Goal: Task Accomplishment & Management: Manage account settings

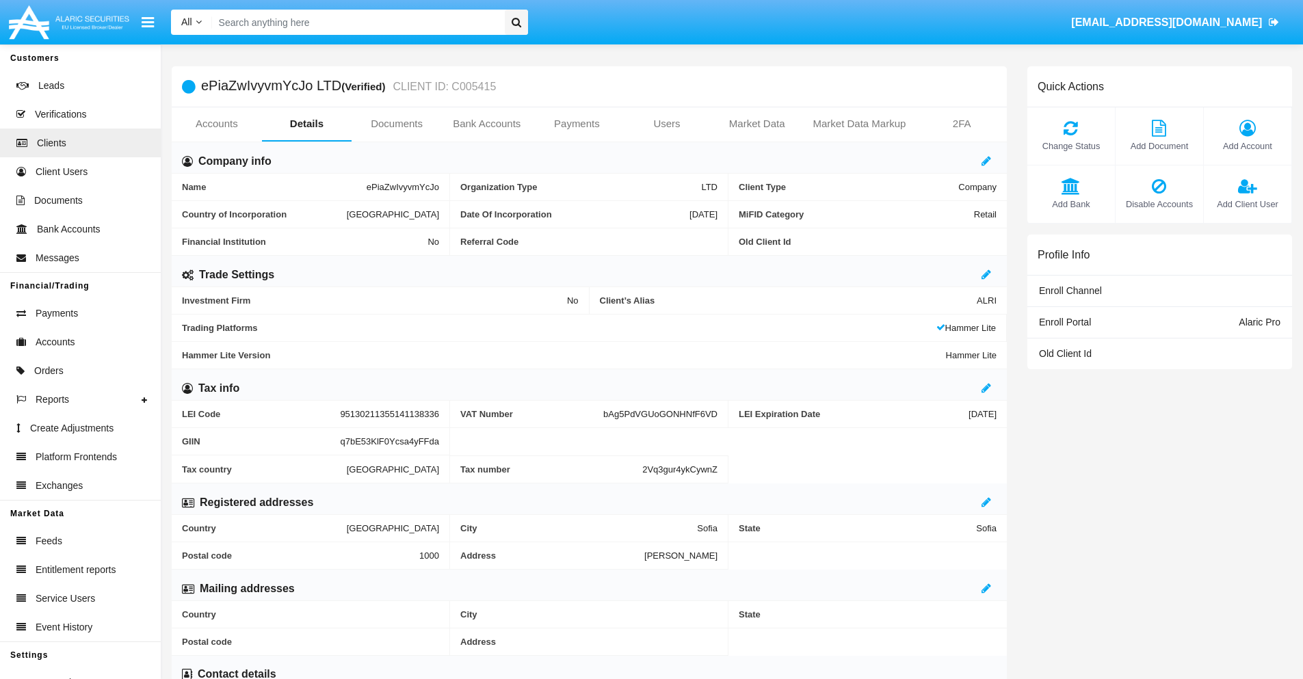
click at [1247, 146] on span "Add Account" at bounding box center [1248, 146] width 74 height 13
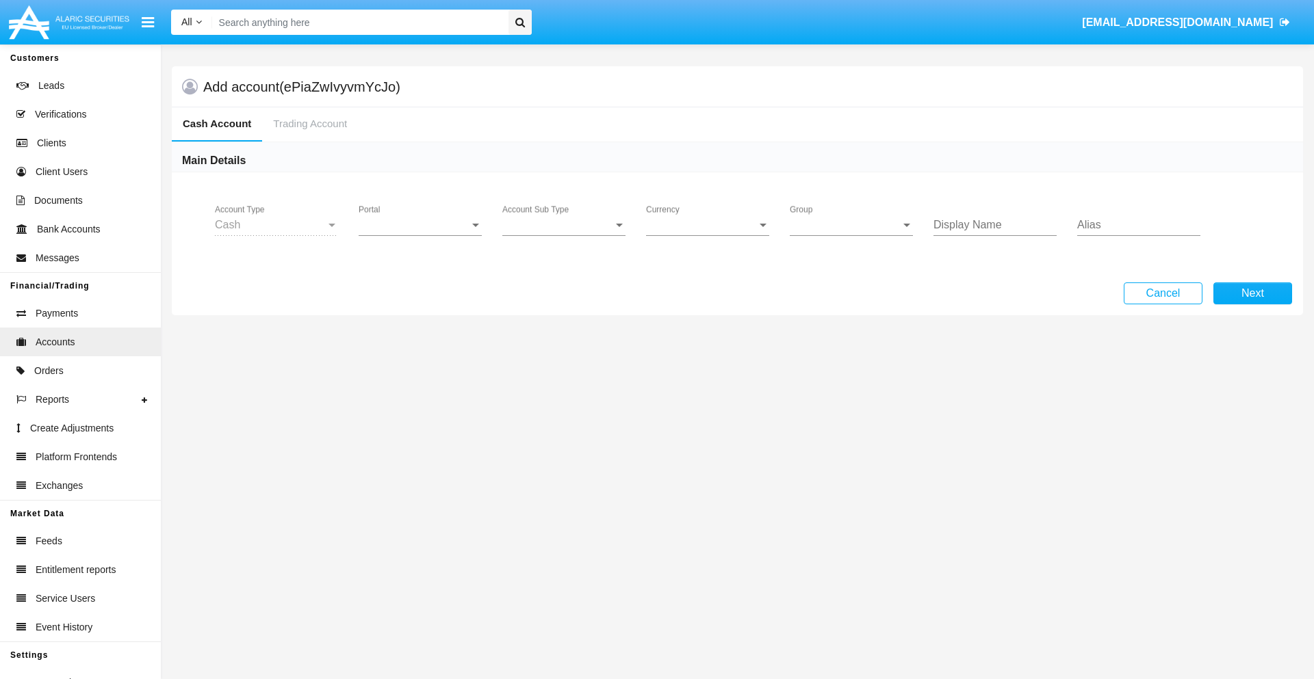
click at [420, 225] on span "Portal" at bounding box center [414, 225] width 111 height 12
click at [421, 235] on span "Alaric Pro" at bounding box center [422, 235] width 127 height 33
click at [564, 225] on span "Account Sub Type" at bounding box center [557, 225] width 111 height 12
click at [564, 235] on span "Trading Cash" at bounding box center [563, 235] width 123 height 33
click at [851, 225] on span "Group" at bounding box center [845, 225] width 111 height 12
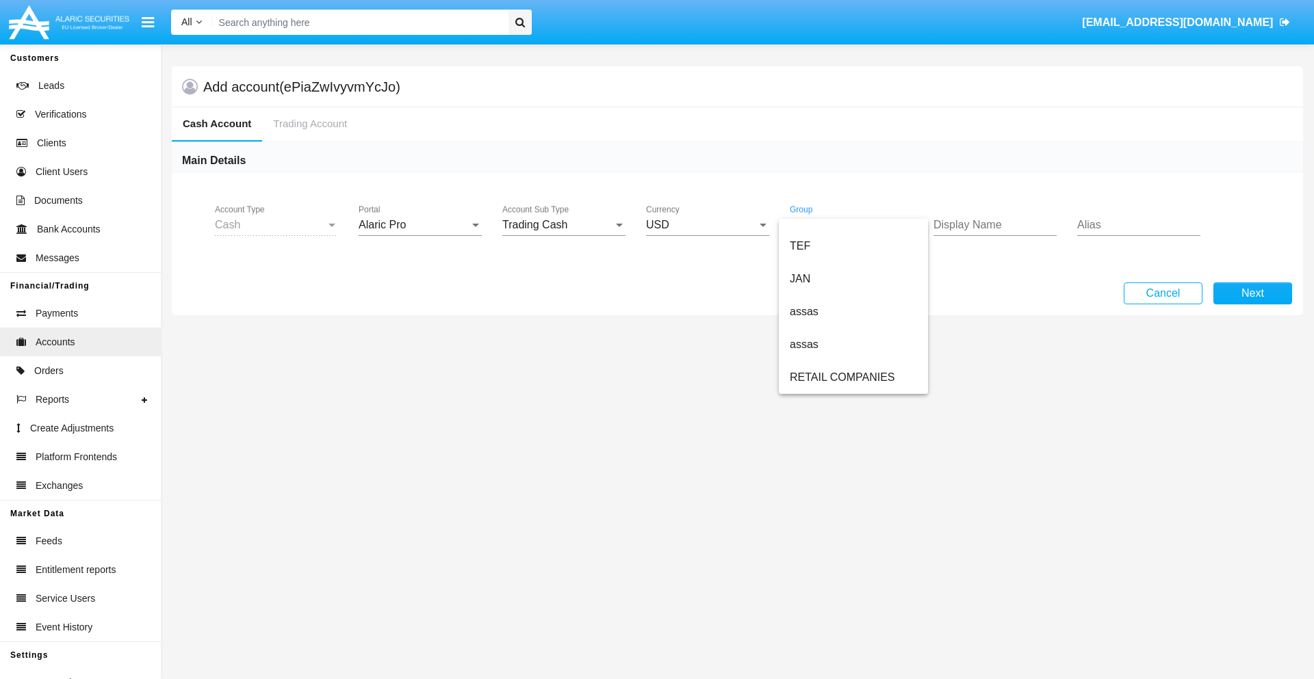
scroll to position [317, 0]
click at [852, 378] on span "ALARIC test" at bounding box center [853, 377] width 127 height 33
type input "tan"
type input "indigo"
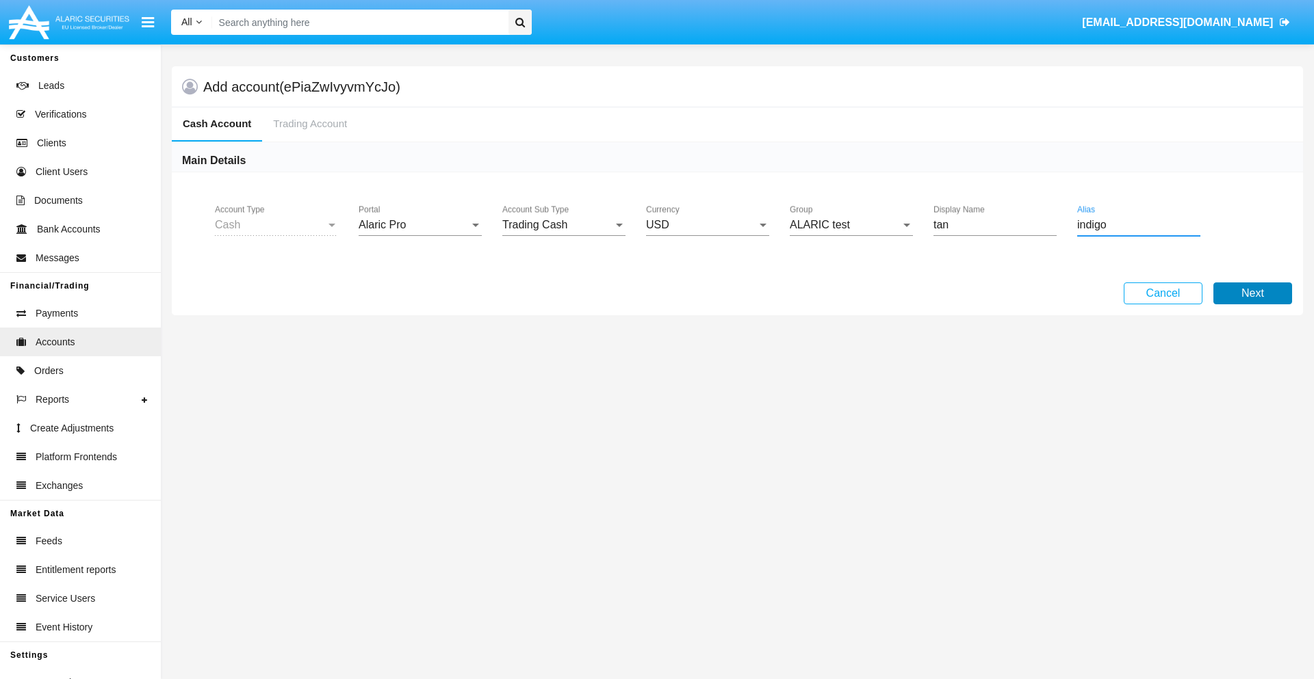
click at [1252, 294] on button "Next" at bounding box center [1252, 294] width 79 height 22
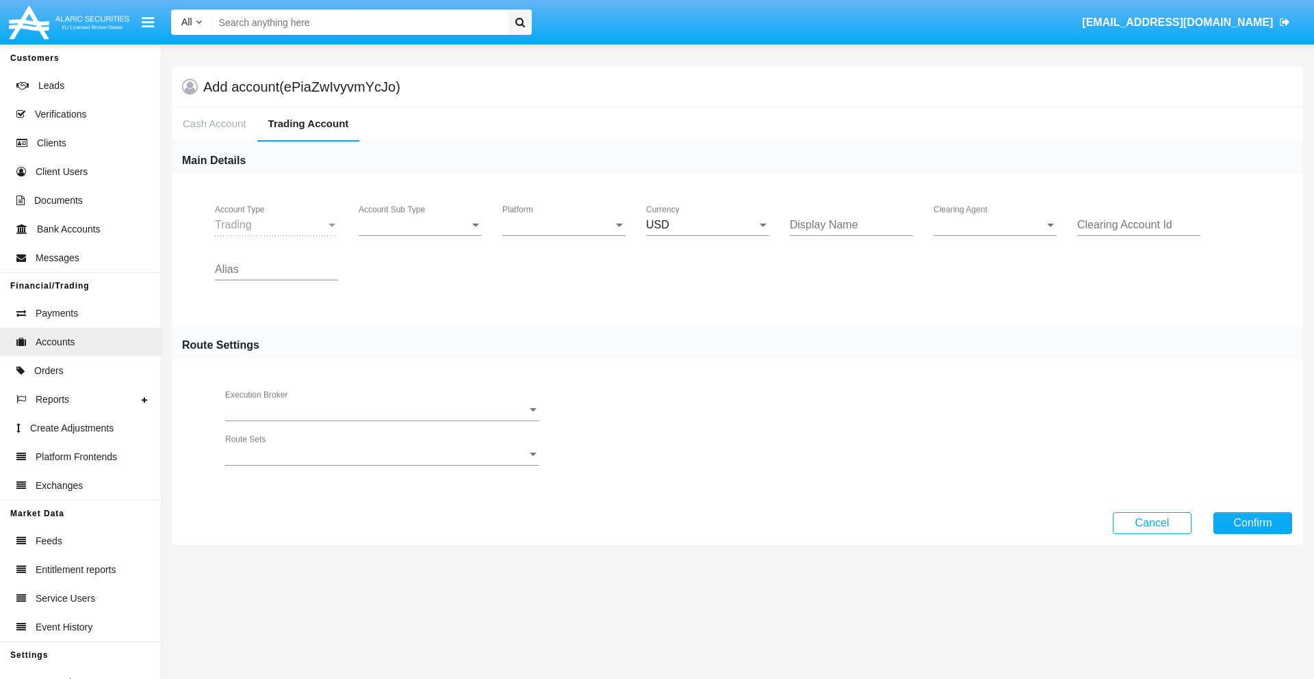
click at [420, 225] on span "Account Sub Type" at bounding box center [414, 225] width 111 height 12
click at [420, 235] on span "Trading" at bounding box center [420, 235] width 123 height 33
click at [564, 225] on span "Platform" at bounding box center [557, 225] width 111 height 12
click at [564, 235] on span "Hammer Lite" at bounding box center [552, 235] width 101 height 33
click at [995, 225] on span "Clearing Agent" at bounding box center [988, 225] width 111 height 12
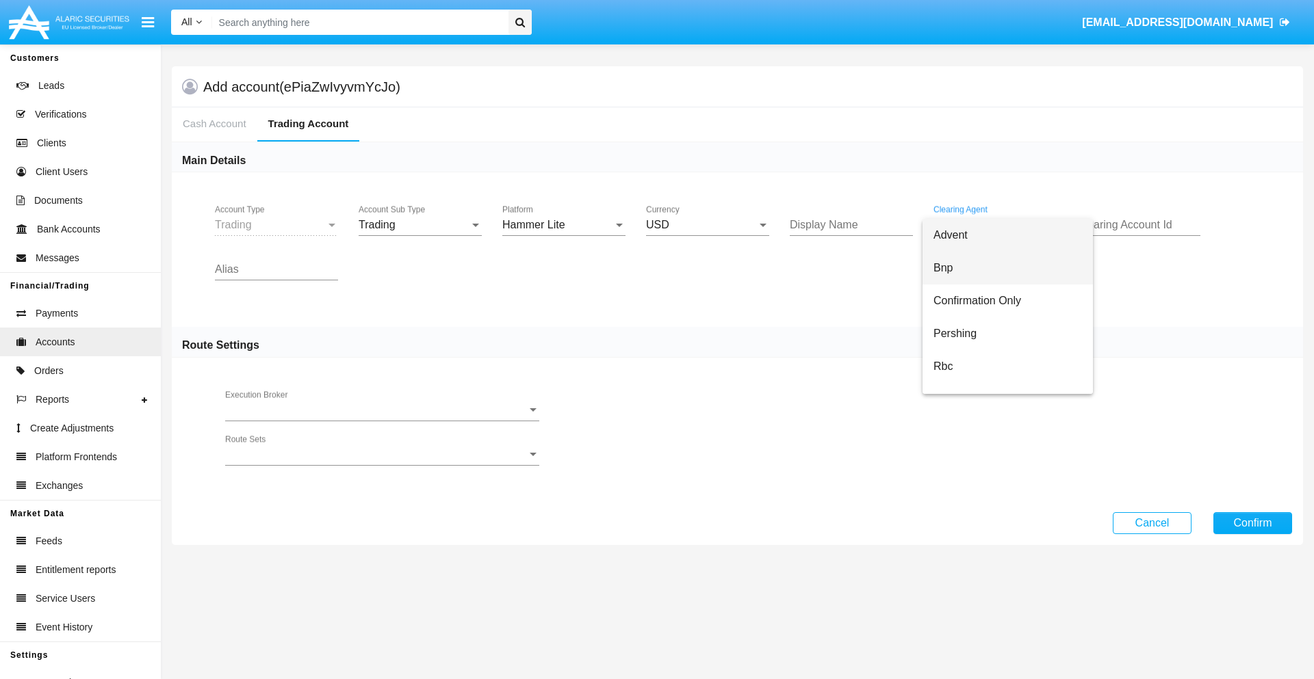
click at [1007, 268] on span "Bnp" at bounding box center [1007, 268] width 148 height 33
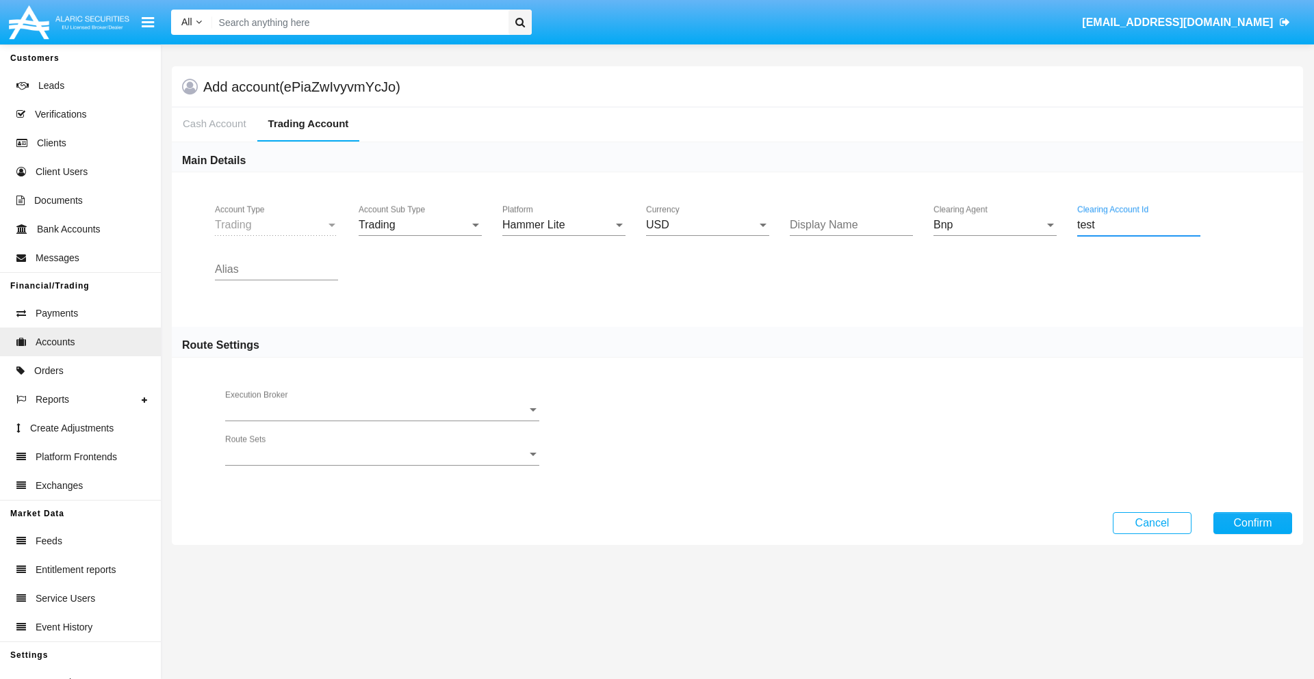
type input "test"
type input "lime"
type input "sky blue"
click at [1252, 523] on button "Confirm" at bounding box center [1252, 523] width 79 height 22
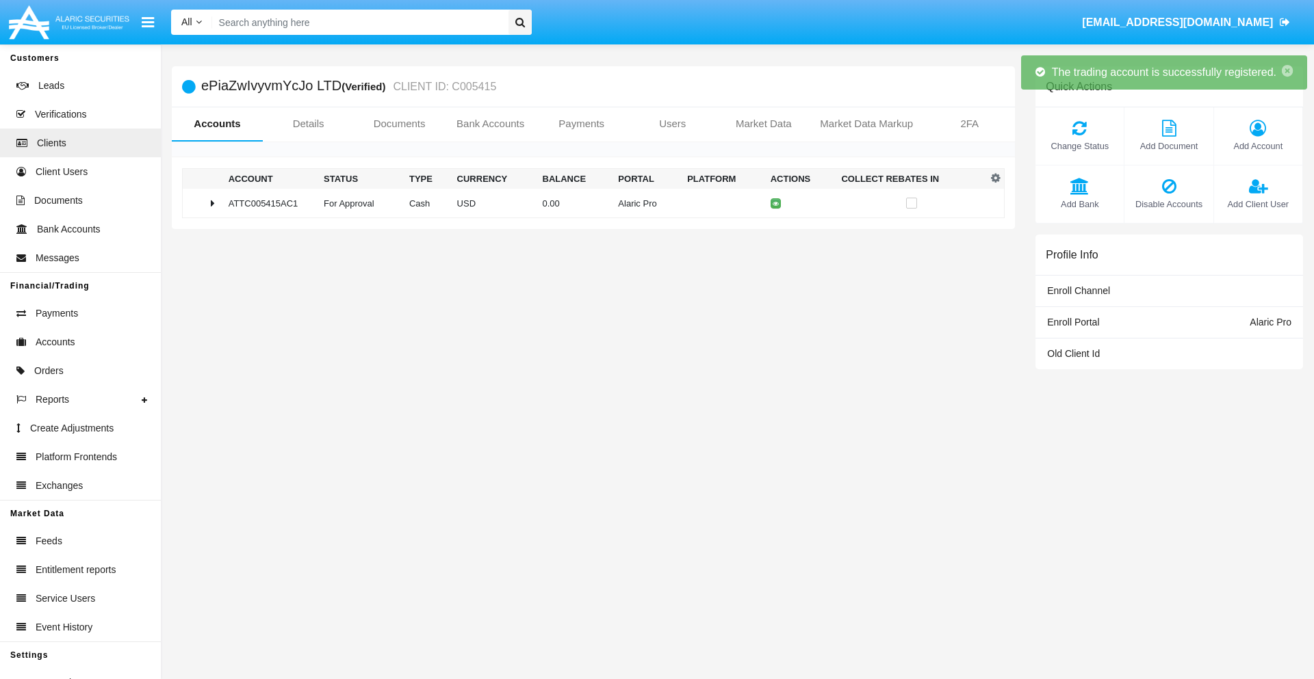
click at [588, 203] on td "0.00" at bounding box center [575, 203] width 76 height 29
click at [776, 203] on icon at bounding box center [779, 203] width 6 height 6
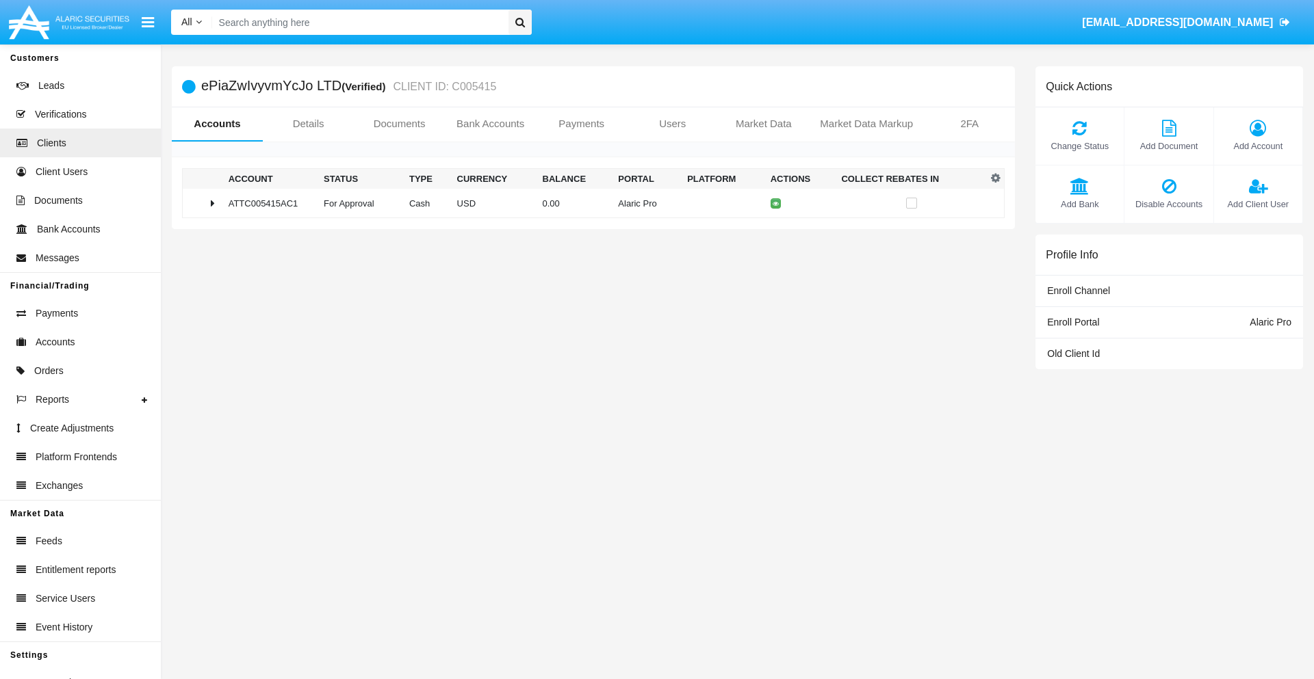
click at [588, 203] on td "0.00" at bounding box center [575, 203] width 76 height 29
click at [776, 232] on icon at bounding box center [779, 232] width 6 height 6
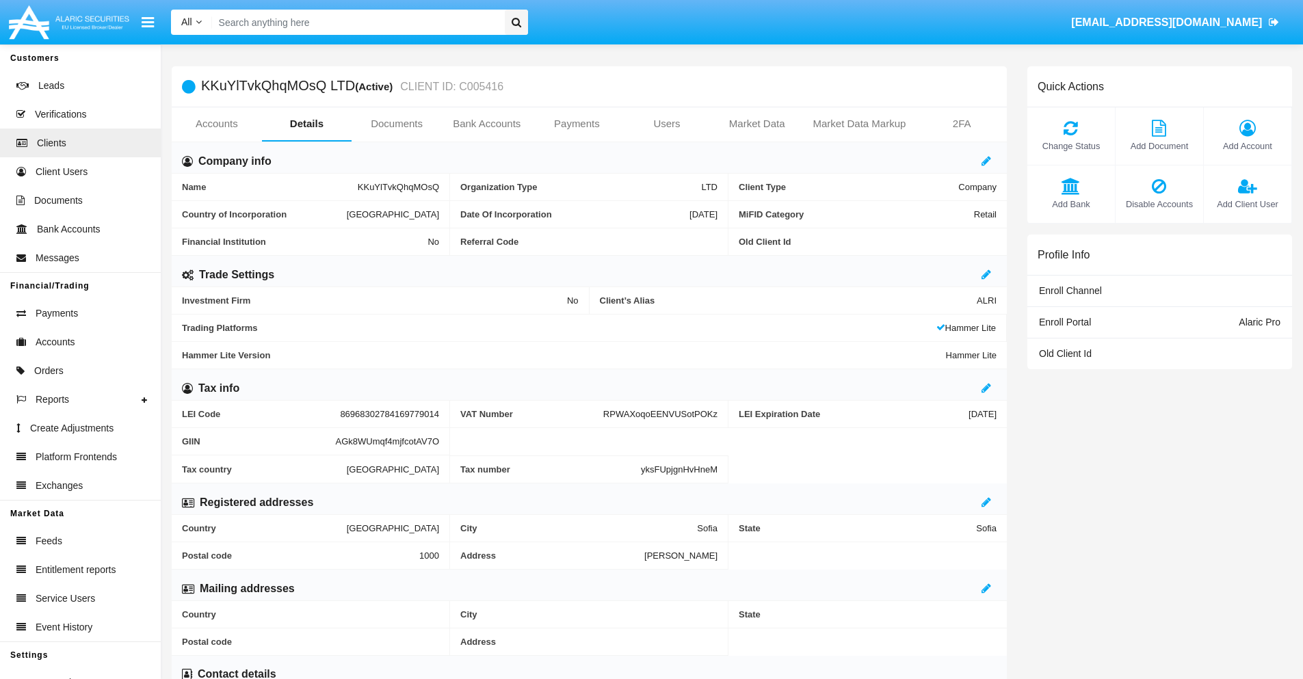
click at [216, 124] on link "Accounts" at bounding box center [217, 123] width 90 height 33
click at [1247, 146] on span "Add Account" at bounding box center [1248, 146] width 74 height 13
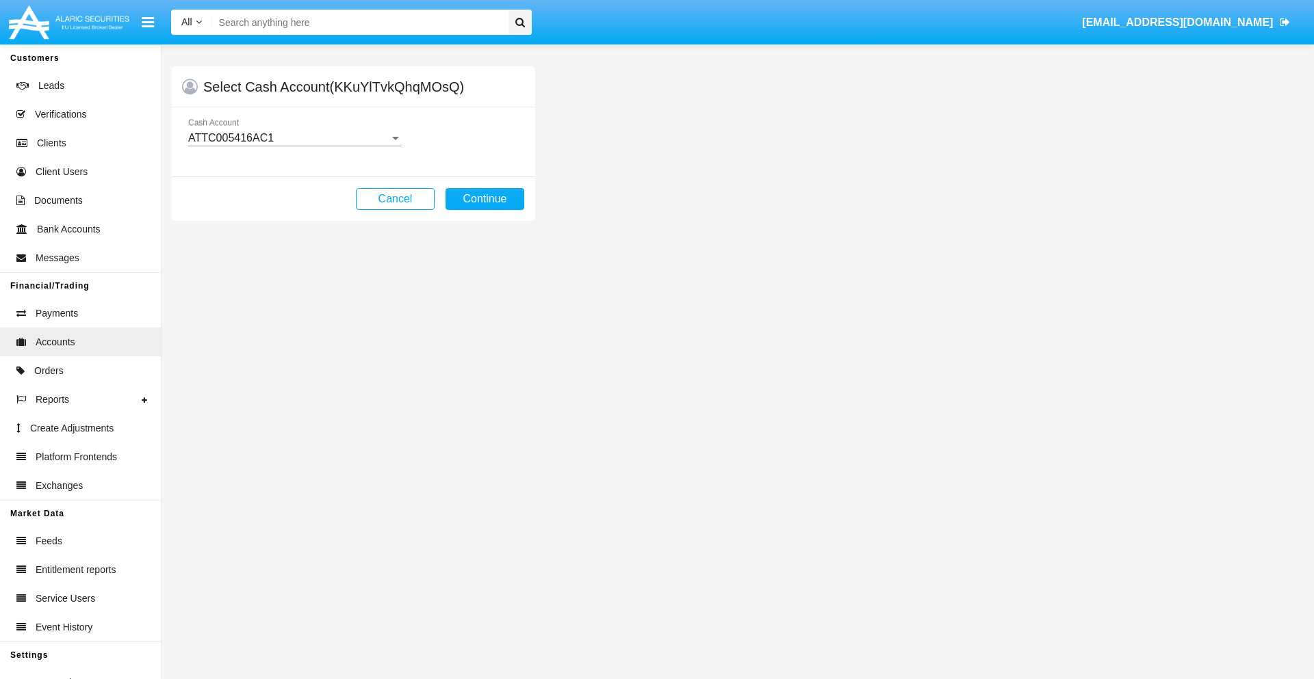
click at [294, 138] on div "ATTC005416AC1" at bounding box center [288, 138] width 201 height 12
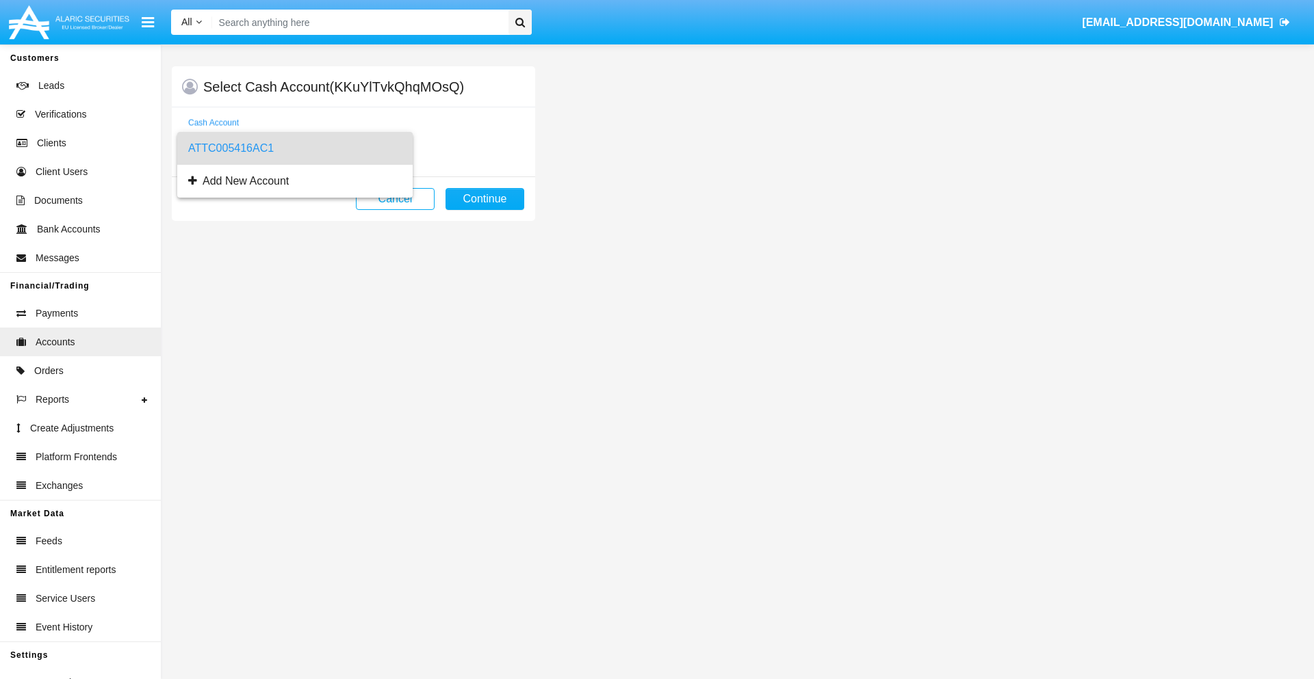
click at [294, 148] on span "ATTC005416AC1" at bounding box center [294, 148] width 213 height 33
click at [484, 199] on button "Continue" at bounding box center [484, 199] width 79 height 22
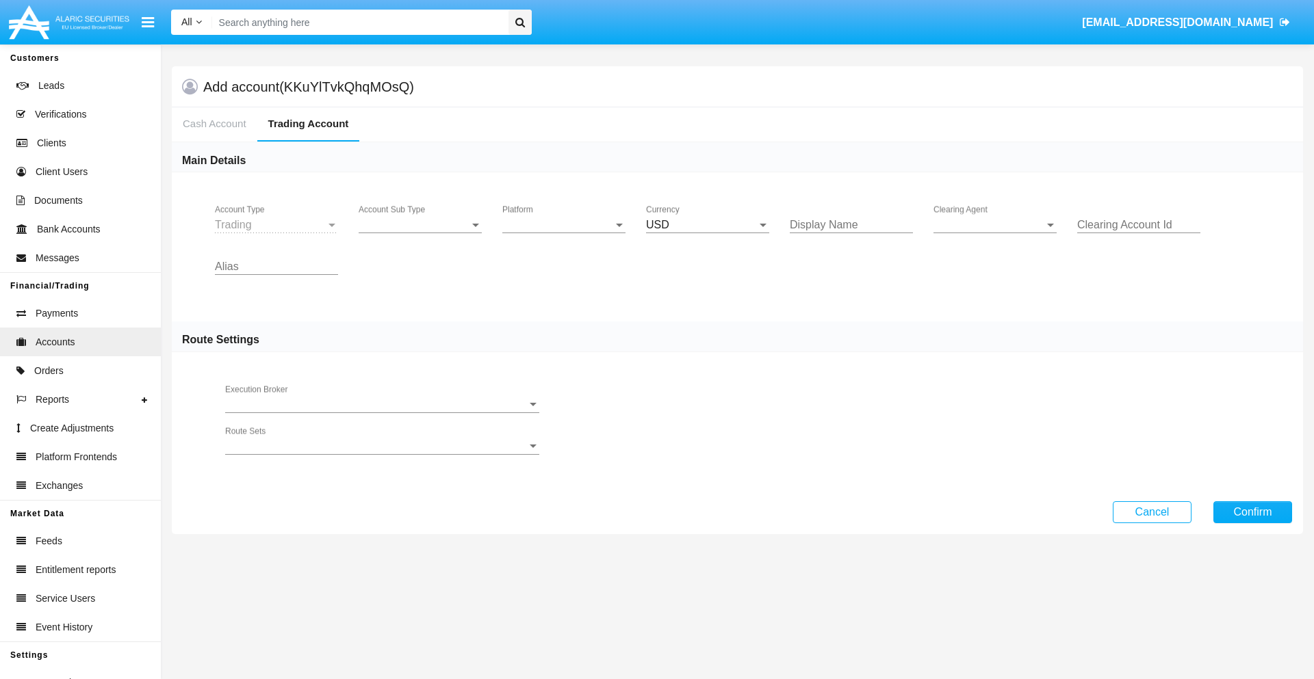
click at [420, 225] on span "Account Sub Type" at bounding box center [414, 225] width 111 height 12
click at [420, 235] on span "Trading" at bounding box center [420, 235] width 123 height 33
click at [564, 225] on span "Platform" at bounding box center [557, 225] width 111 height 12
click at [564, 235] on span "Hammer Lite" at bounding box center [563, 235] width 123 height 33
click at [995, 225] on span "Clearing Agent" at bounding box center [988, 225] width 111 height 12
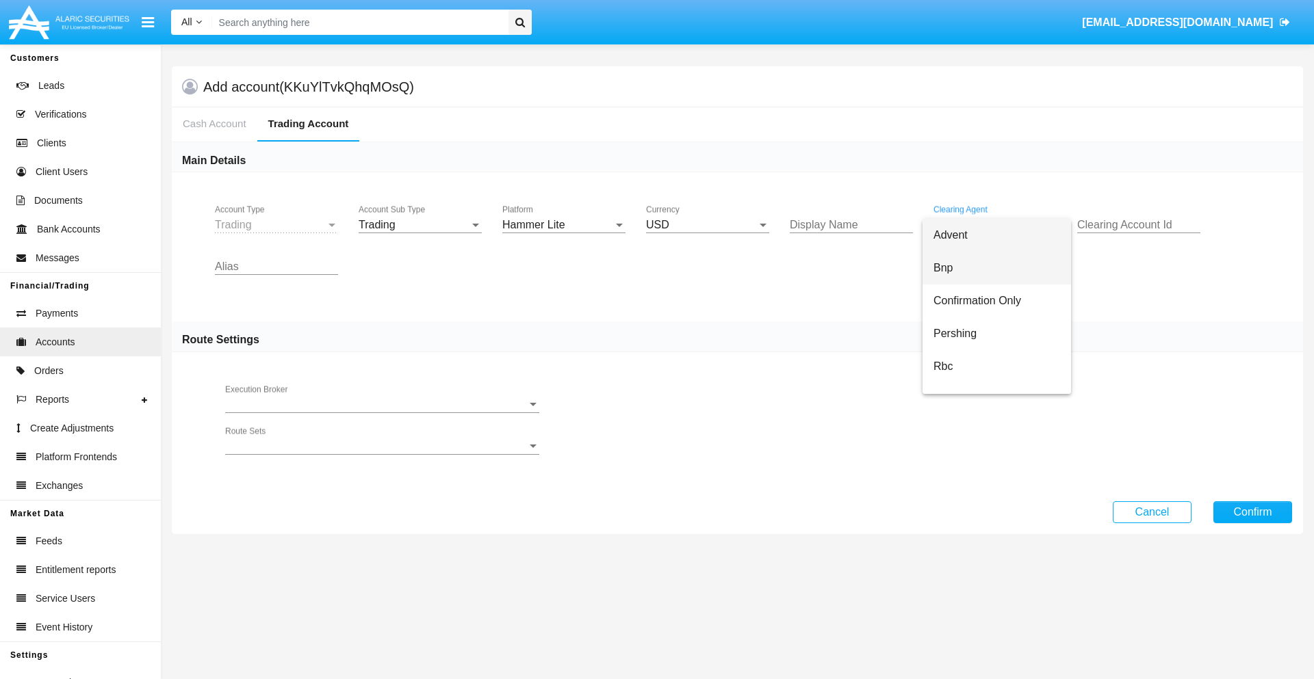
click at [1007, 268] on span "Bnp" at bounding box center [996, 268] width 127 height 33
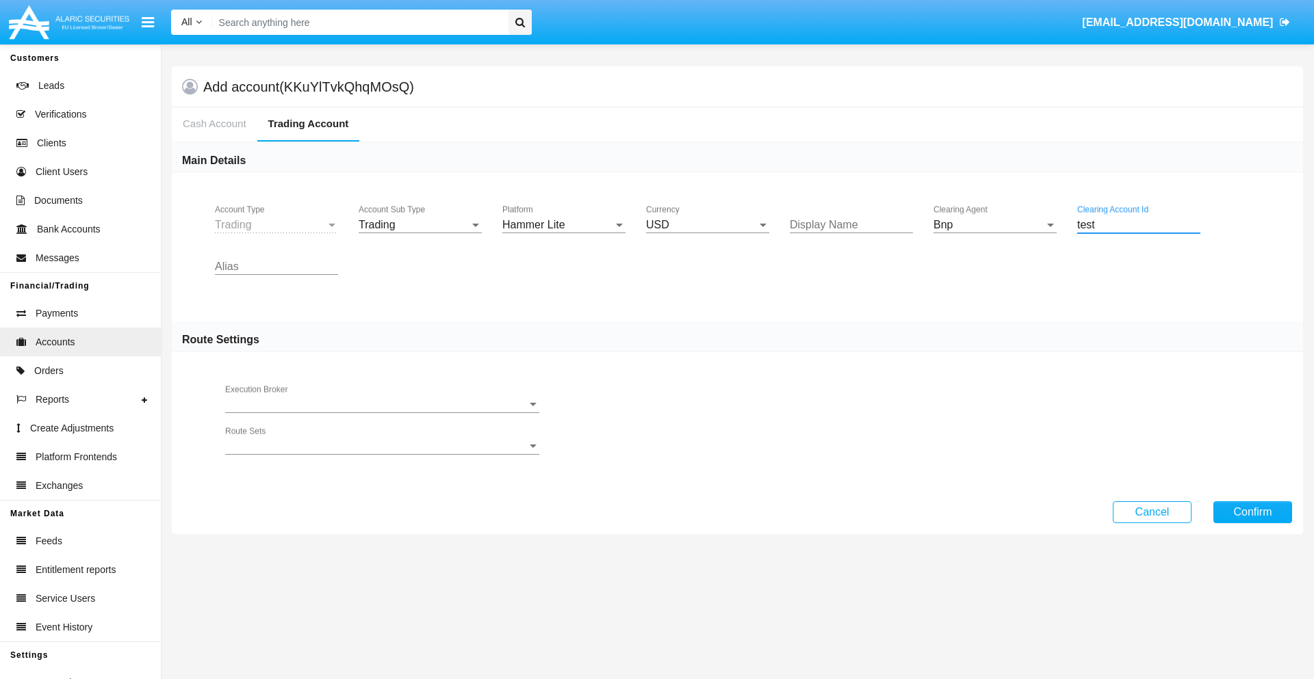
type input "test"
type input "yellow"
type input "lavender"
click at [1252, 512] on button "Confirm" at bounding box center [1252, 513] width 79 height 22
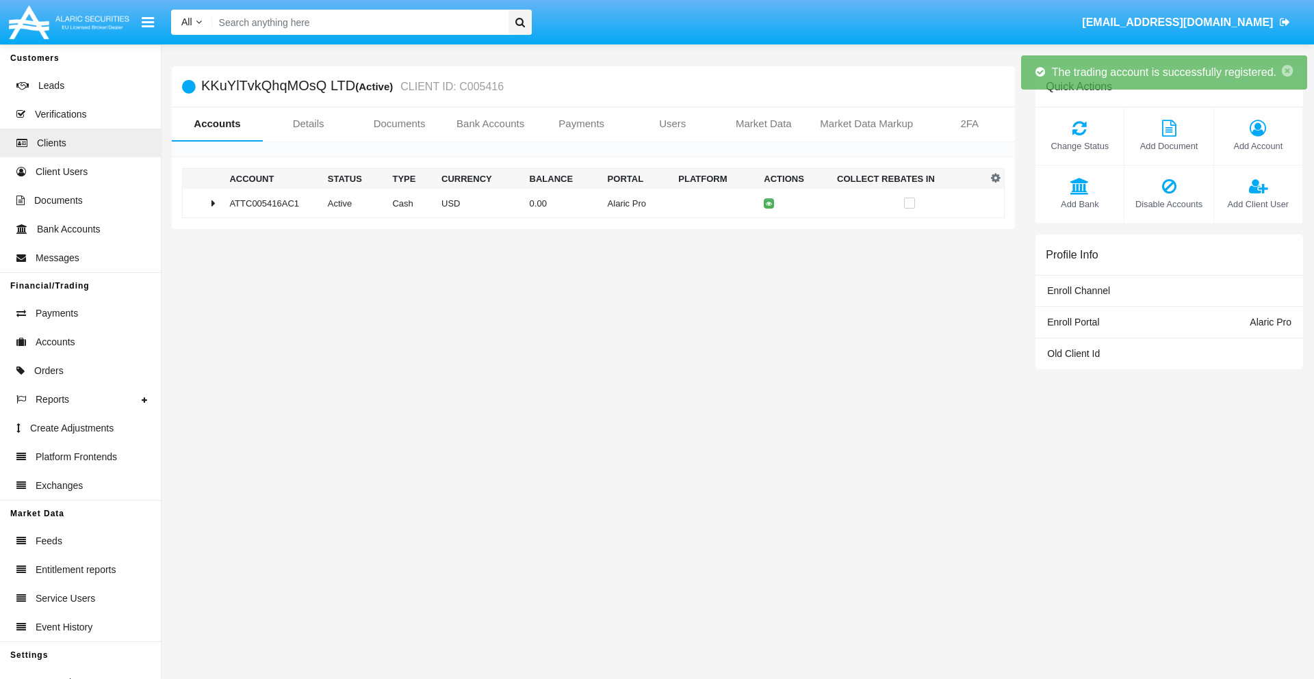
click at [588, 203] on td "0.00" at bounding box center [563, 203] width 78 height 29
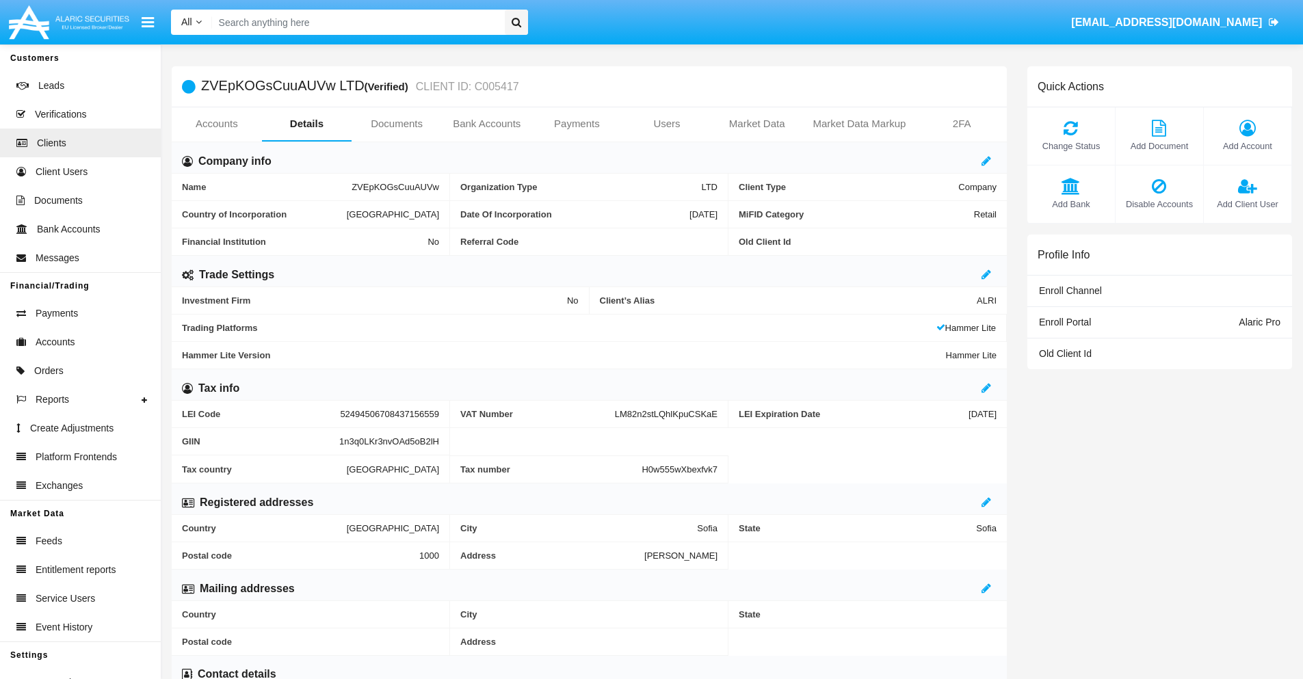
click at [216, 124] on link "Accounts" at bounding box center [217, 123] width 90 height 33
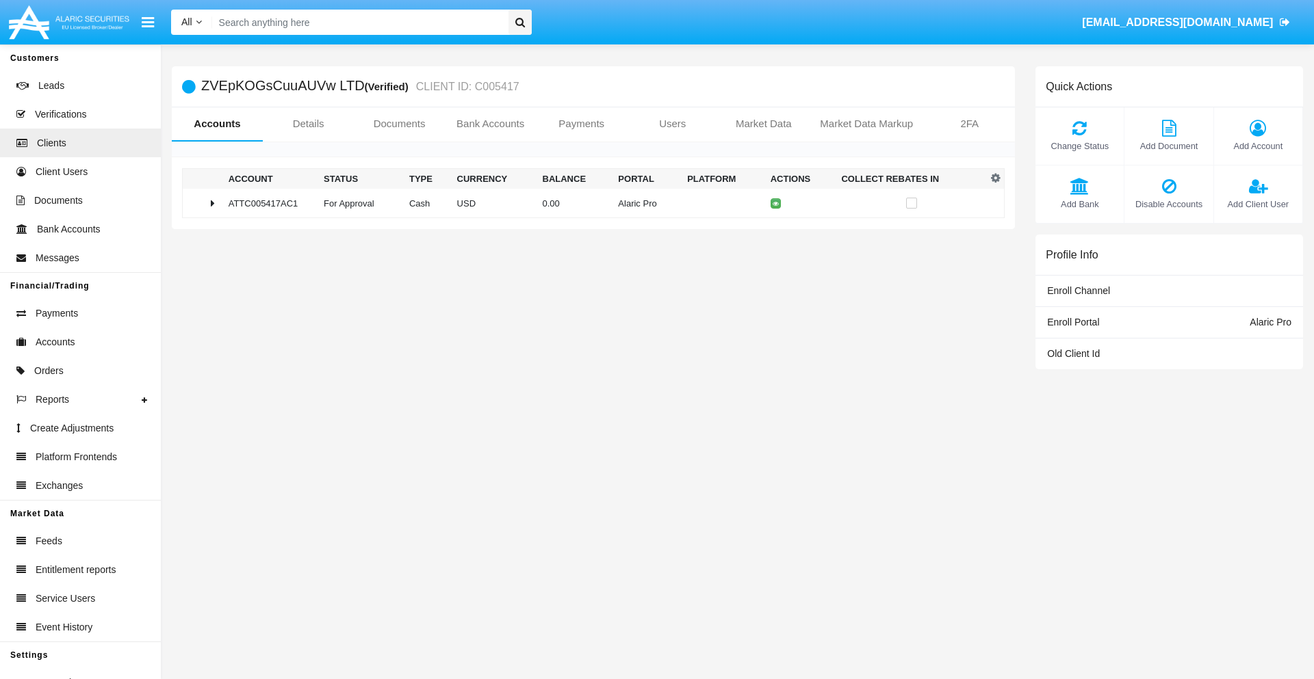
click at [1079, 146] on span "Change Status" at bounding box center [1079, 146] width 75 height 13
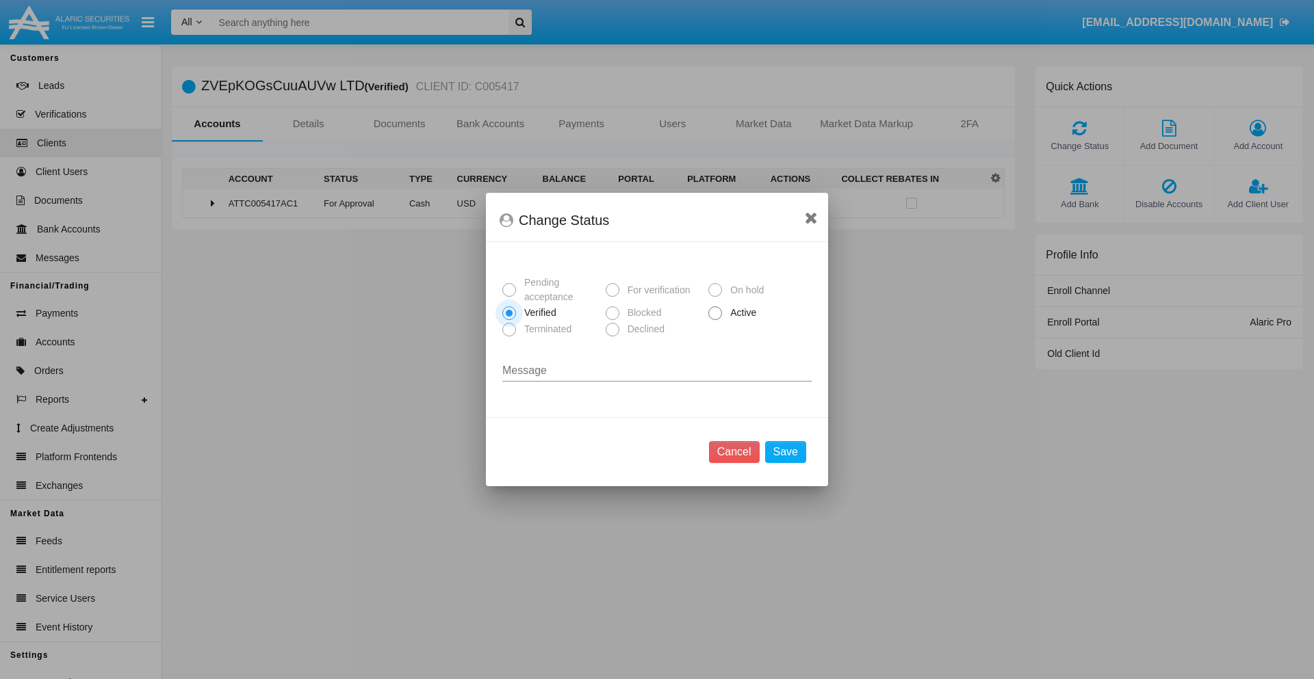
click at [740, 313] on span "Active" at bounding box center [741, 313] width 38 height 14
click at [715, 320] on input "Active" at bounding box center [714, 320] width 1 height 1
radio input "true"
click at [785, 452] on button "Save" at bounding box center [785, 452] width 41 height 22
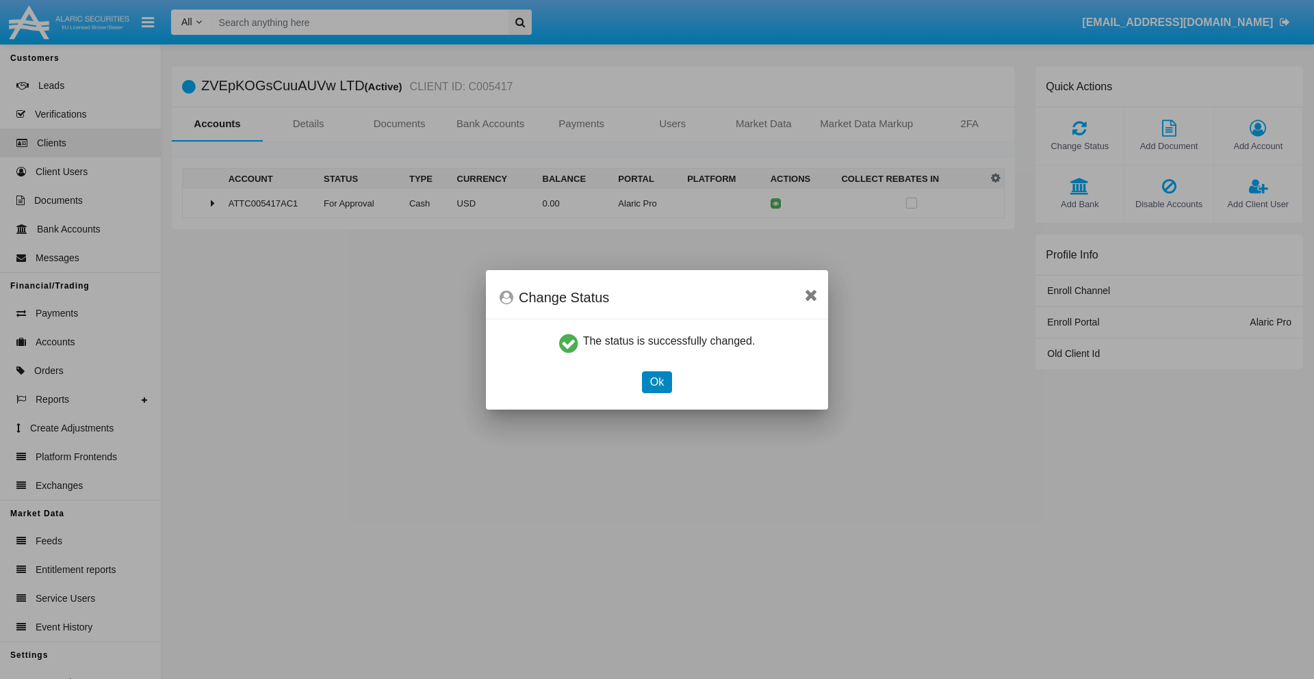
click at [656, 382] on button "Ok" at bounding box center [657, 383] width 30 height 22
